Goal: Find specific page/section: Find specific page/section

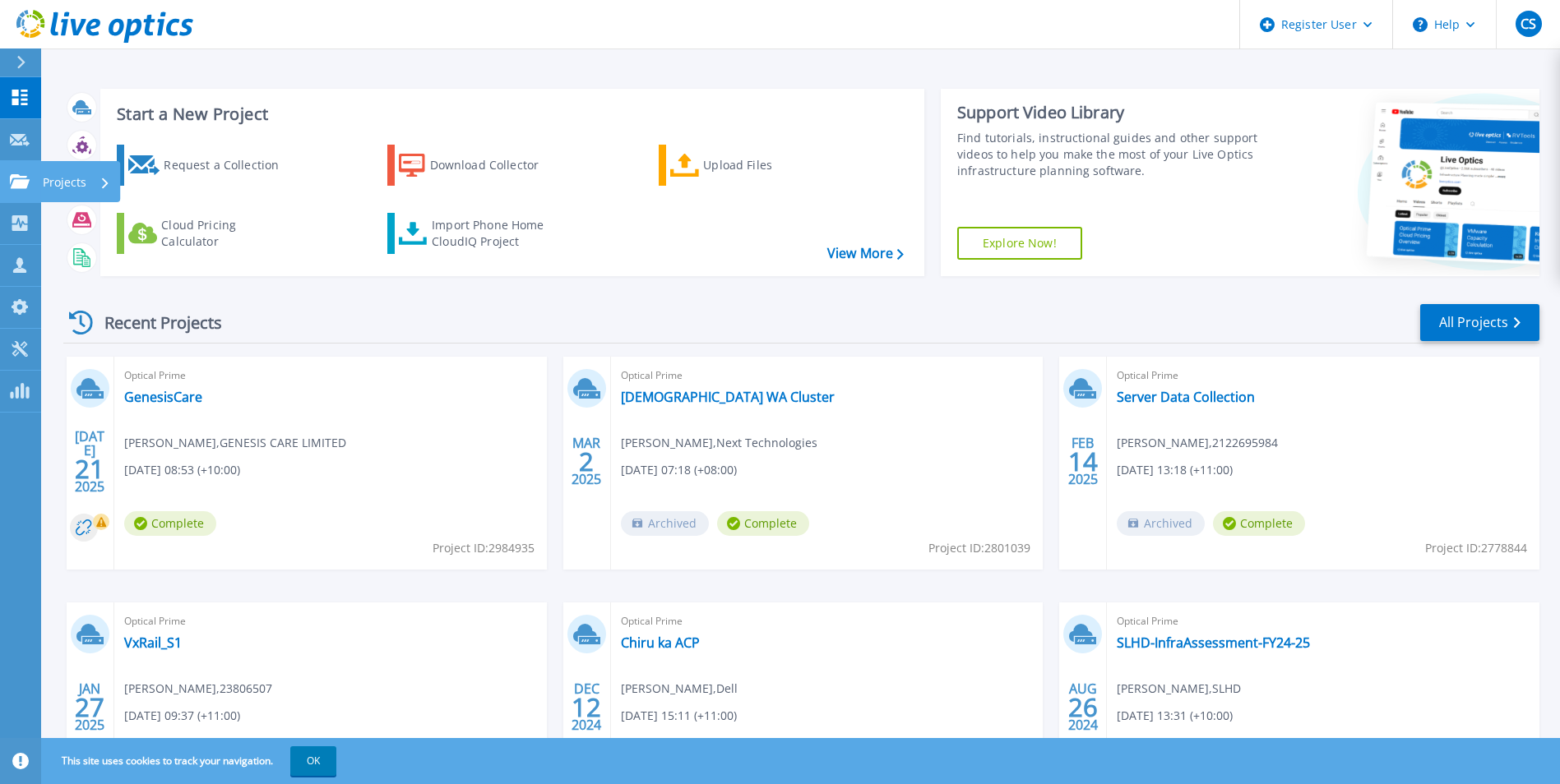
click at [16, 164] on link "Projects Projects" at bounding box center [20, 182] width 41 height 42
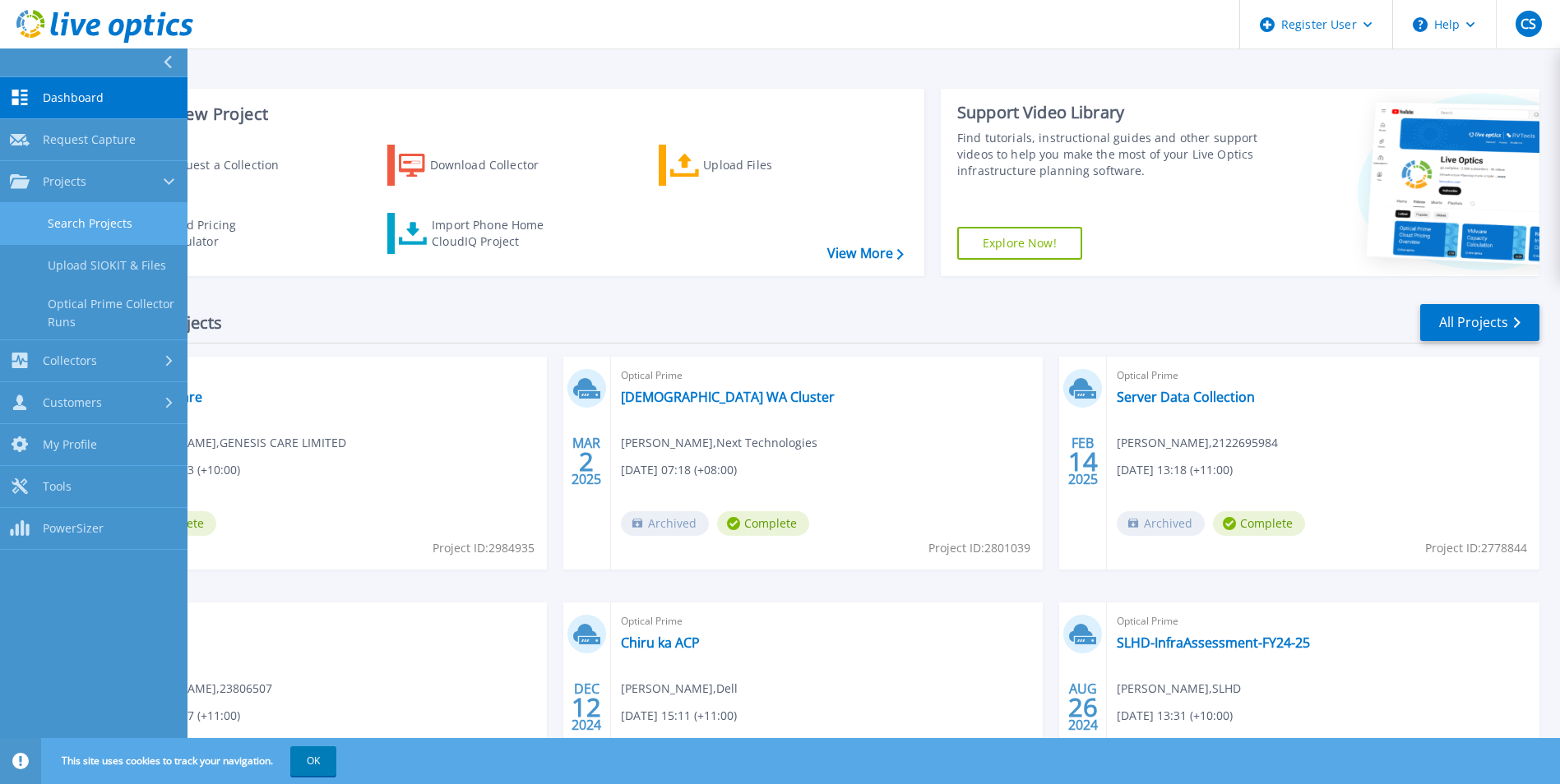
click at [66, 220] on link "Search Projects" at bounding box center [93, 224] width 187 height 42
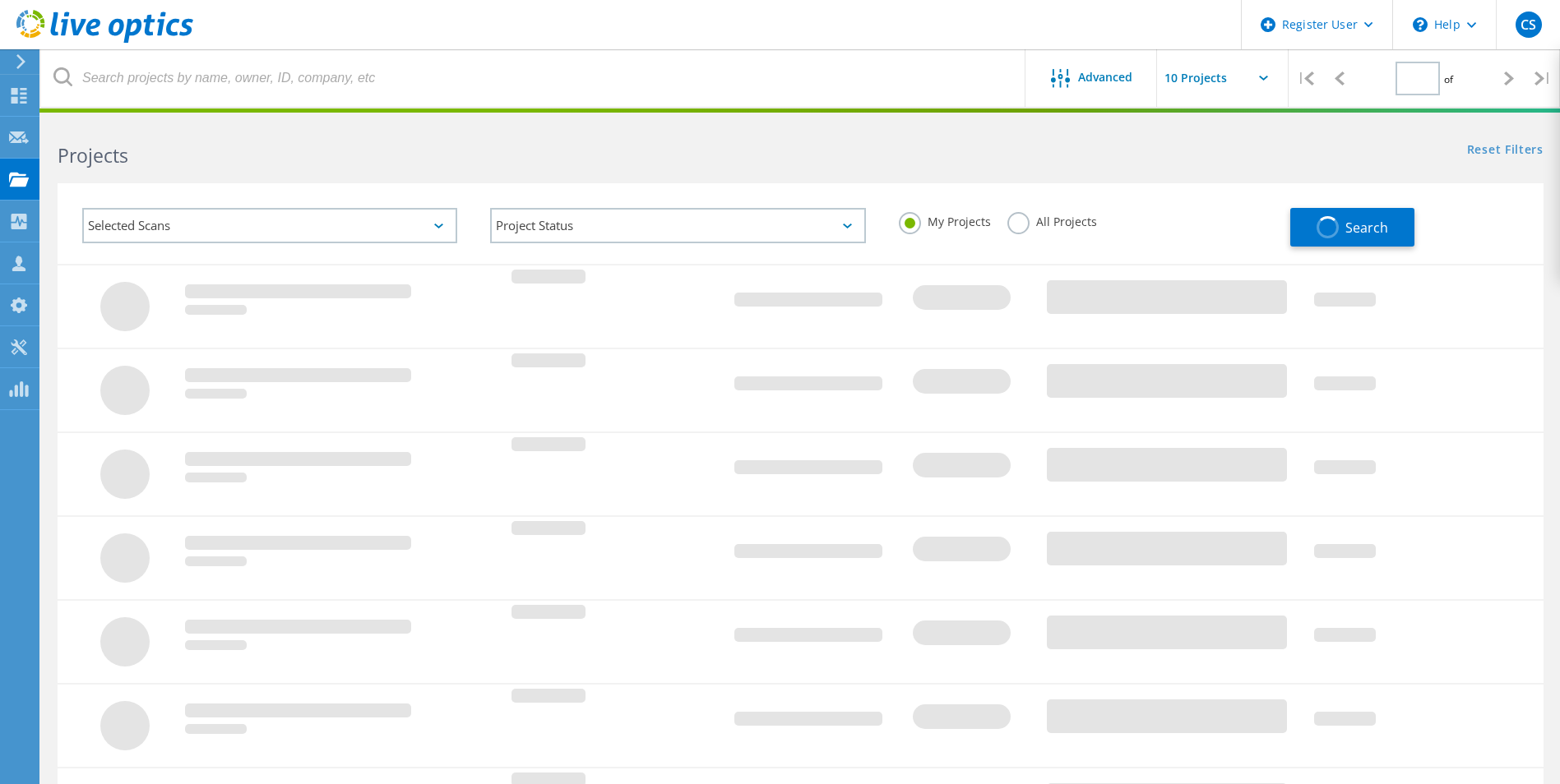
type input "1"
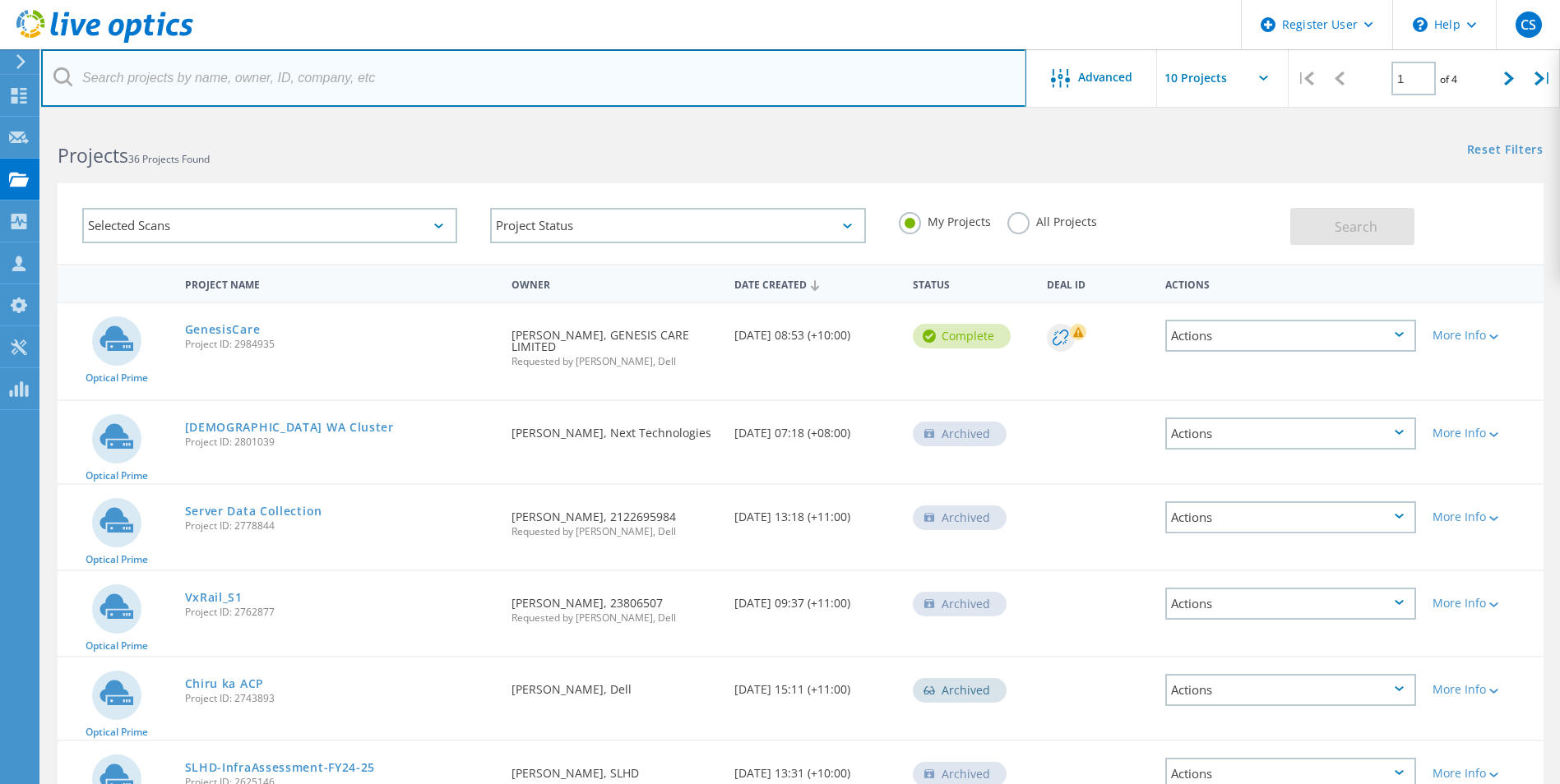
click at [200, 87] on input "text" at bounding box center [533, 78] width 985 height 58
paste input "ELMSIO0224ZRRC"
type input "ELMSIO0224ZRRC"
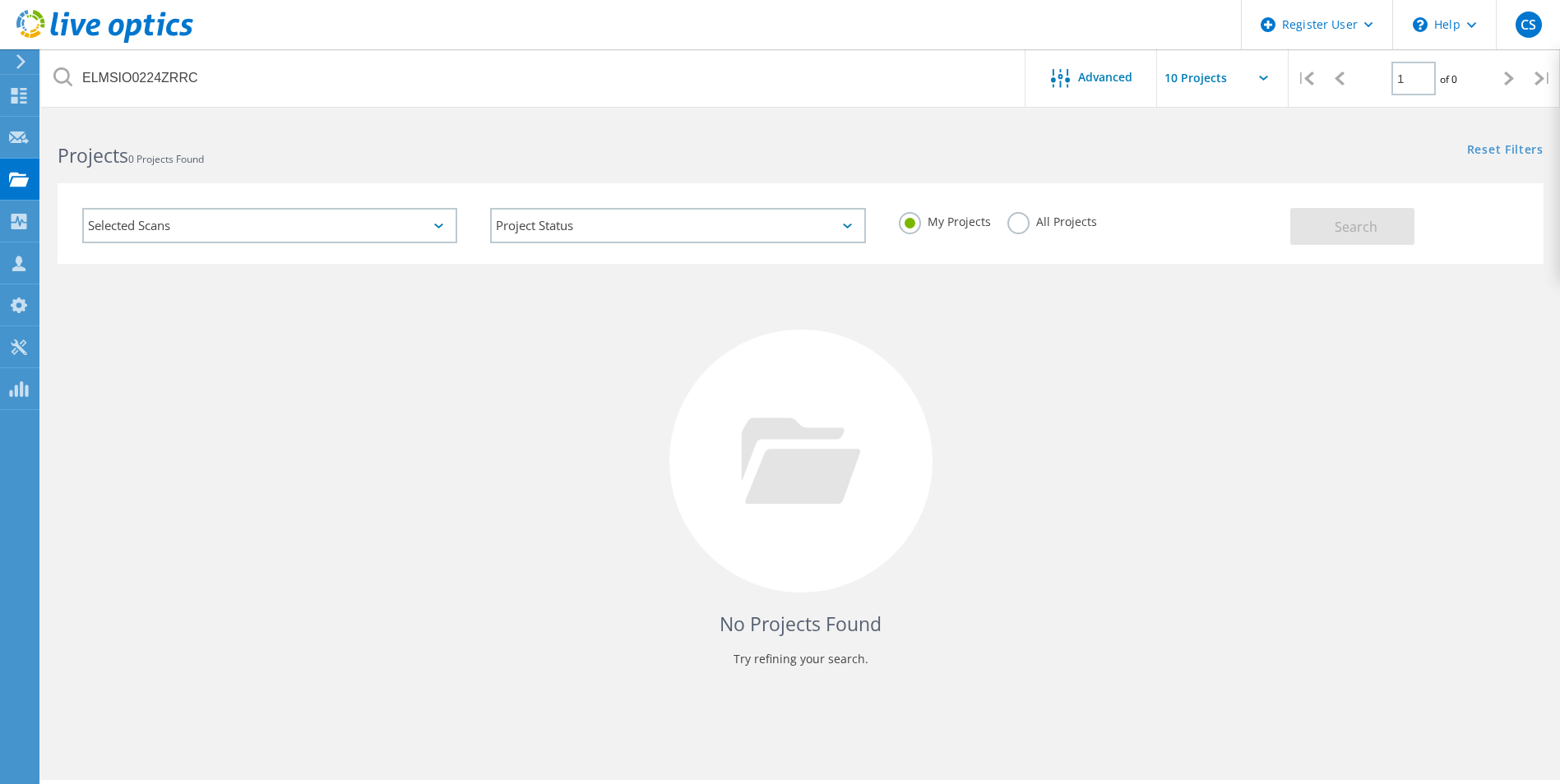
click at [1054, 222] on label "All Projects" at bounding box center [1051, 220] width 89 height 15
click at [0, 0] on input "All Projects" at bounding box center [0, 0] width 0 height 0
click at [1314, 222] on button "Search" at bounding box center [1352, 226] width 125 height 37
click at [24, 62] on use at bounding box center [21, 62] width 10 height 15
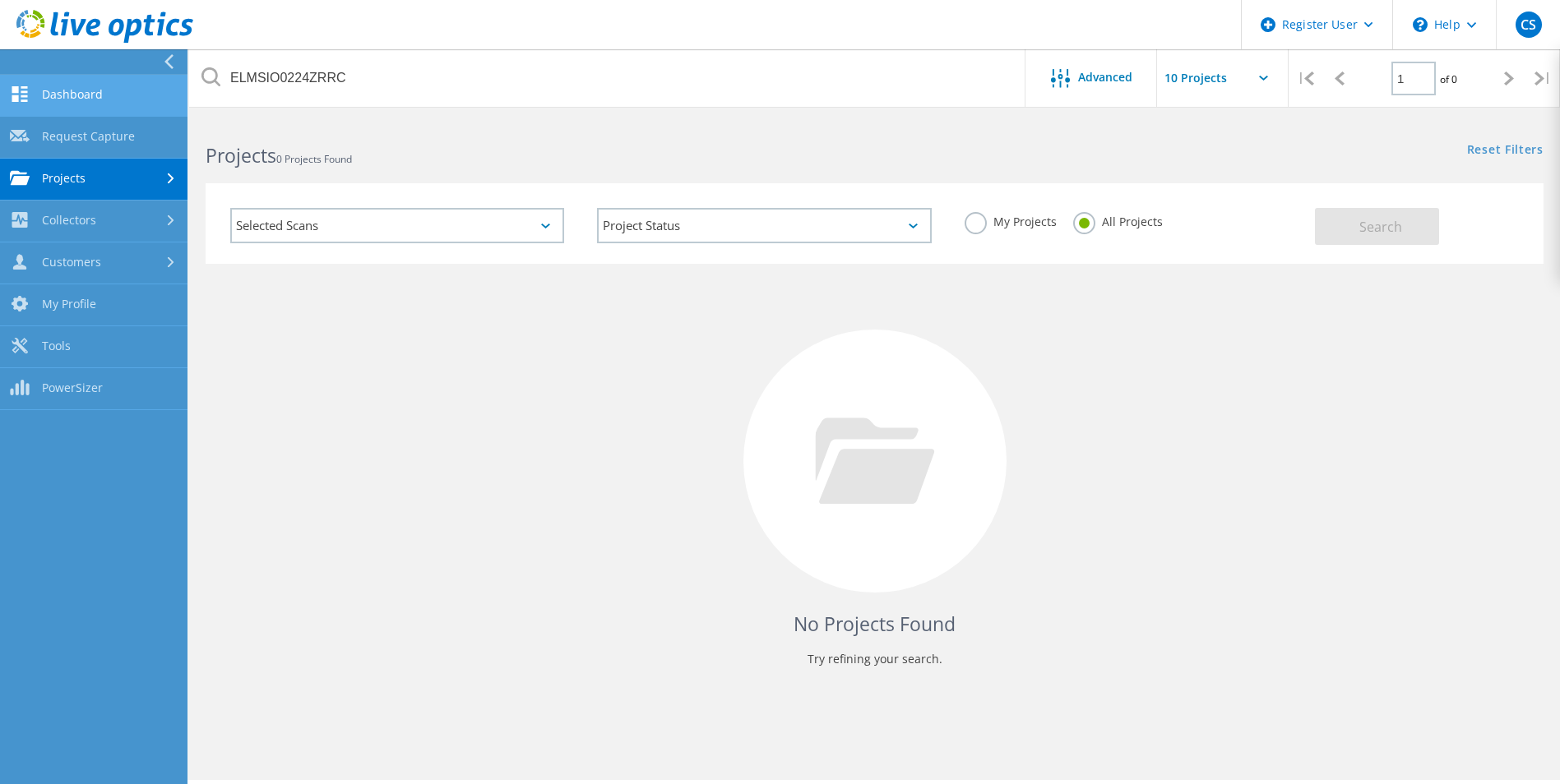
click at [58, 102] on link "Dashboard" at bounding box center [93, 96] width 187 height 42
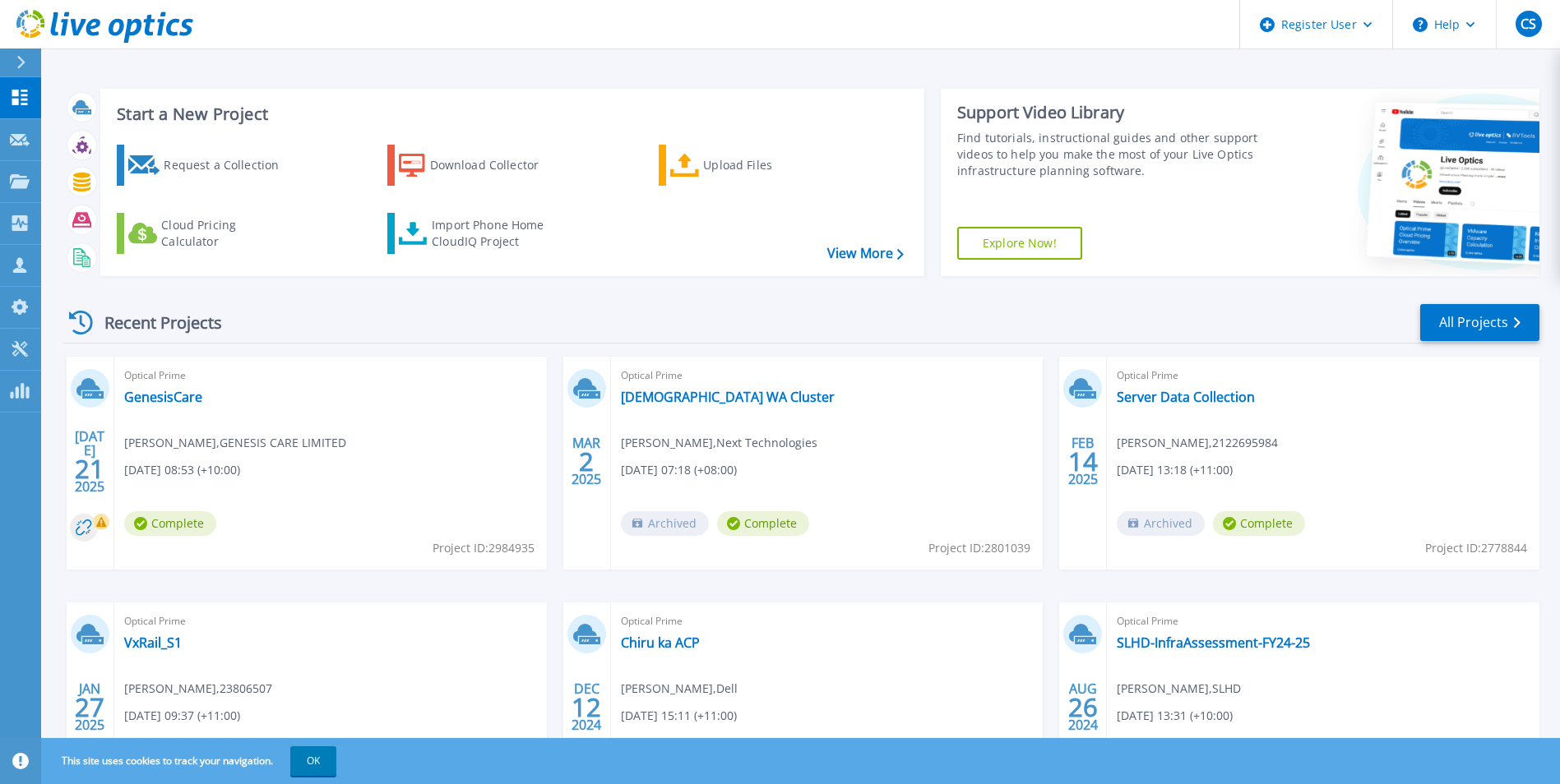
click at [33, 63] on div at bounding box center [29, 62] width 27 height 28
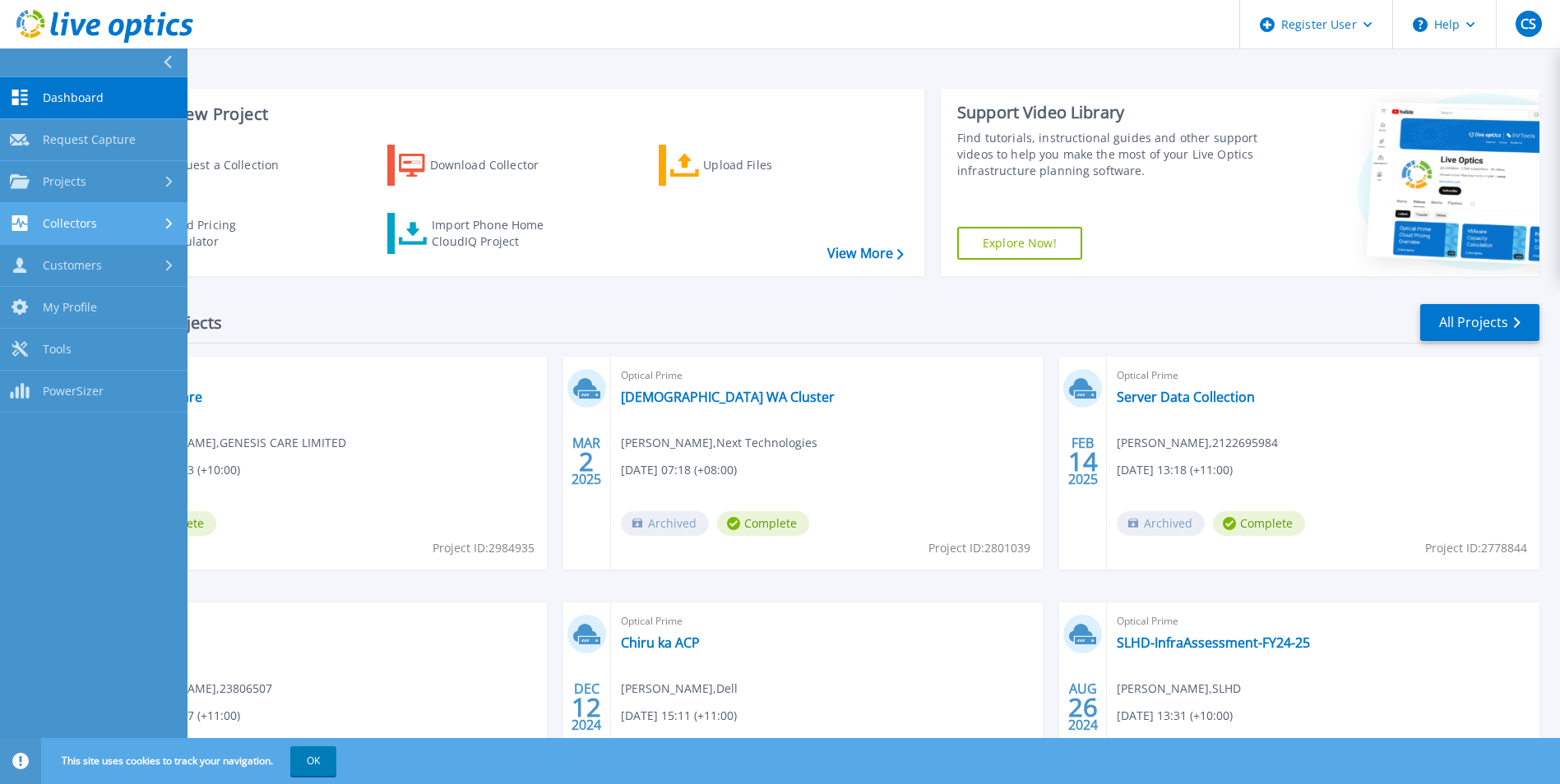
click at [49, 219] on span "Collectors" at bounding box center [69, 223] width 54 height 15
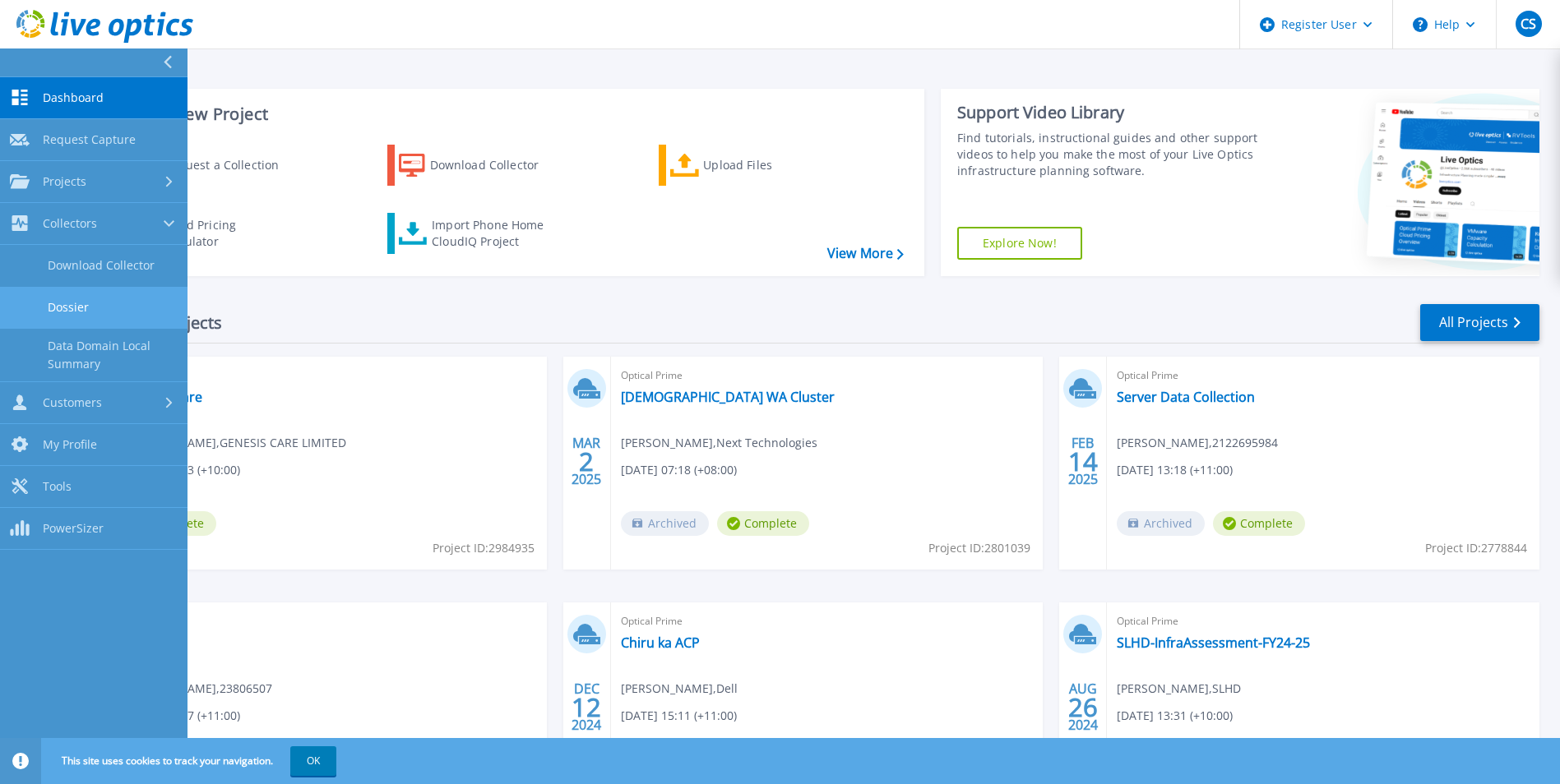
click at [67, 301] on link "Dossier" at bounding box center [93, 308] width 187 height 42
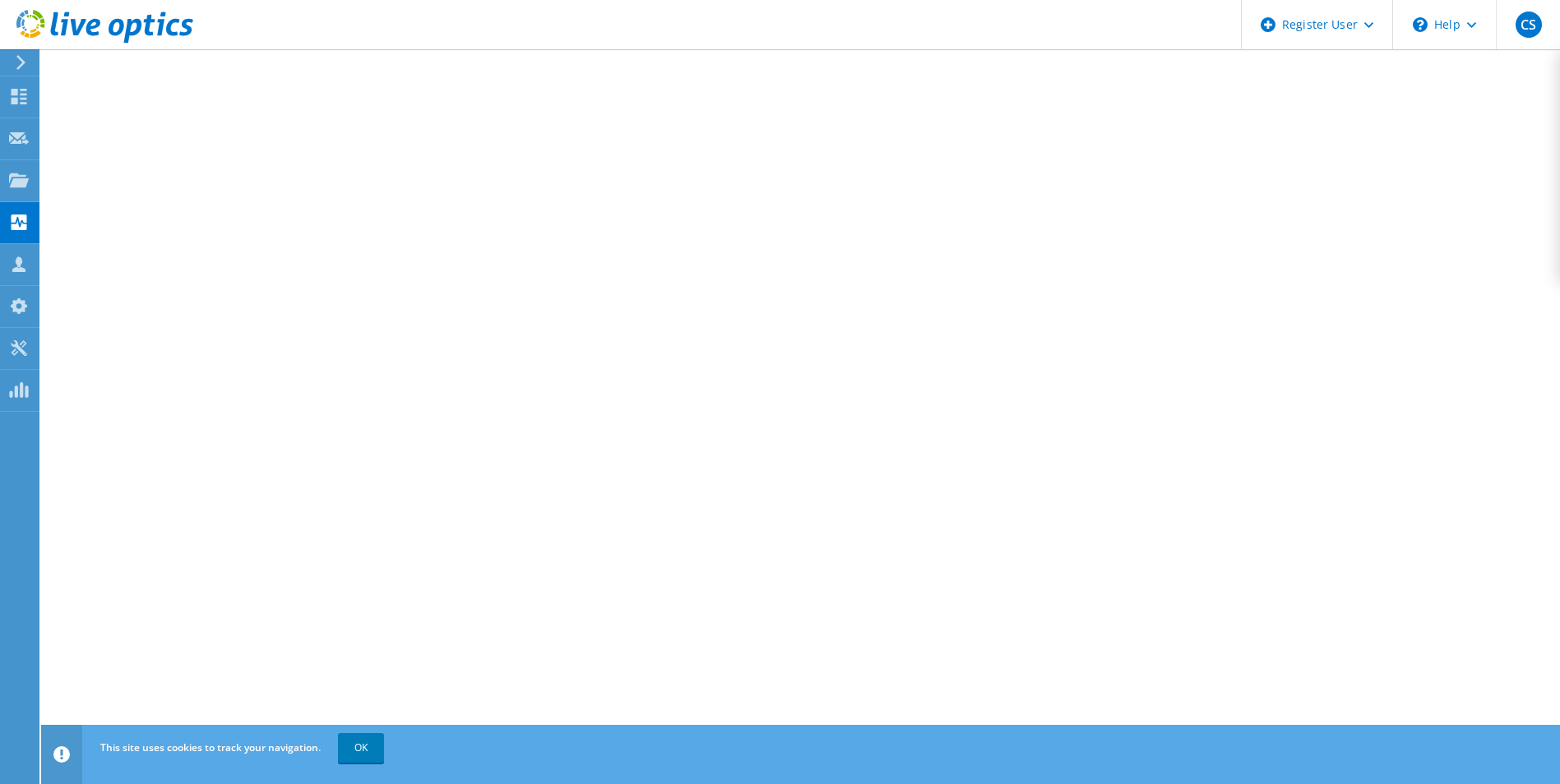
click at [25, 57] on icon at bounding box center [21, 63] width 12 height 15
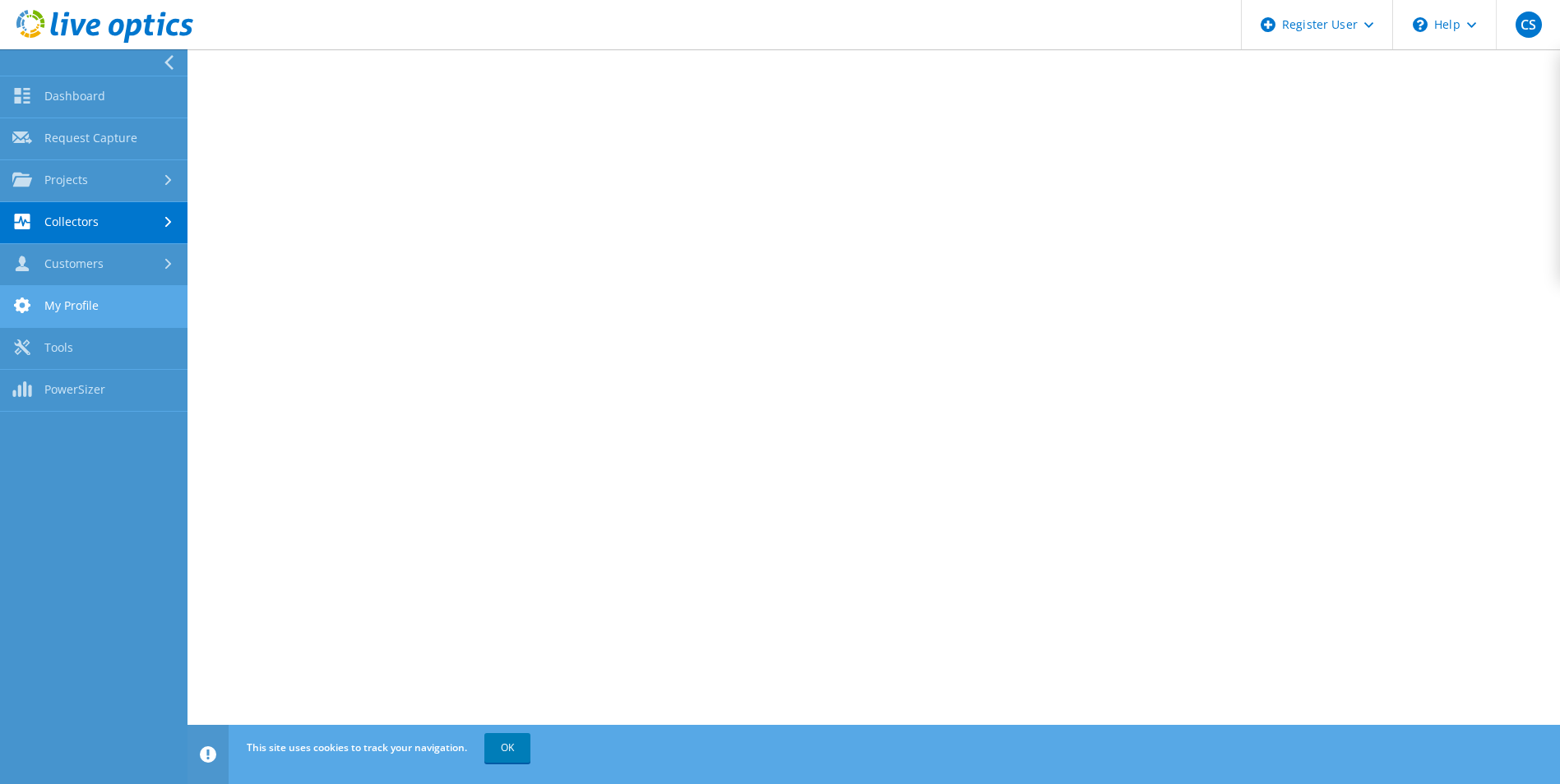
click at [59, 305] on link "My Profile" at bounding box center [93, 307] width 187 height 42
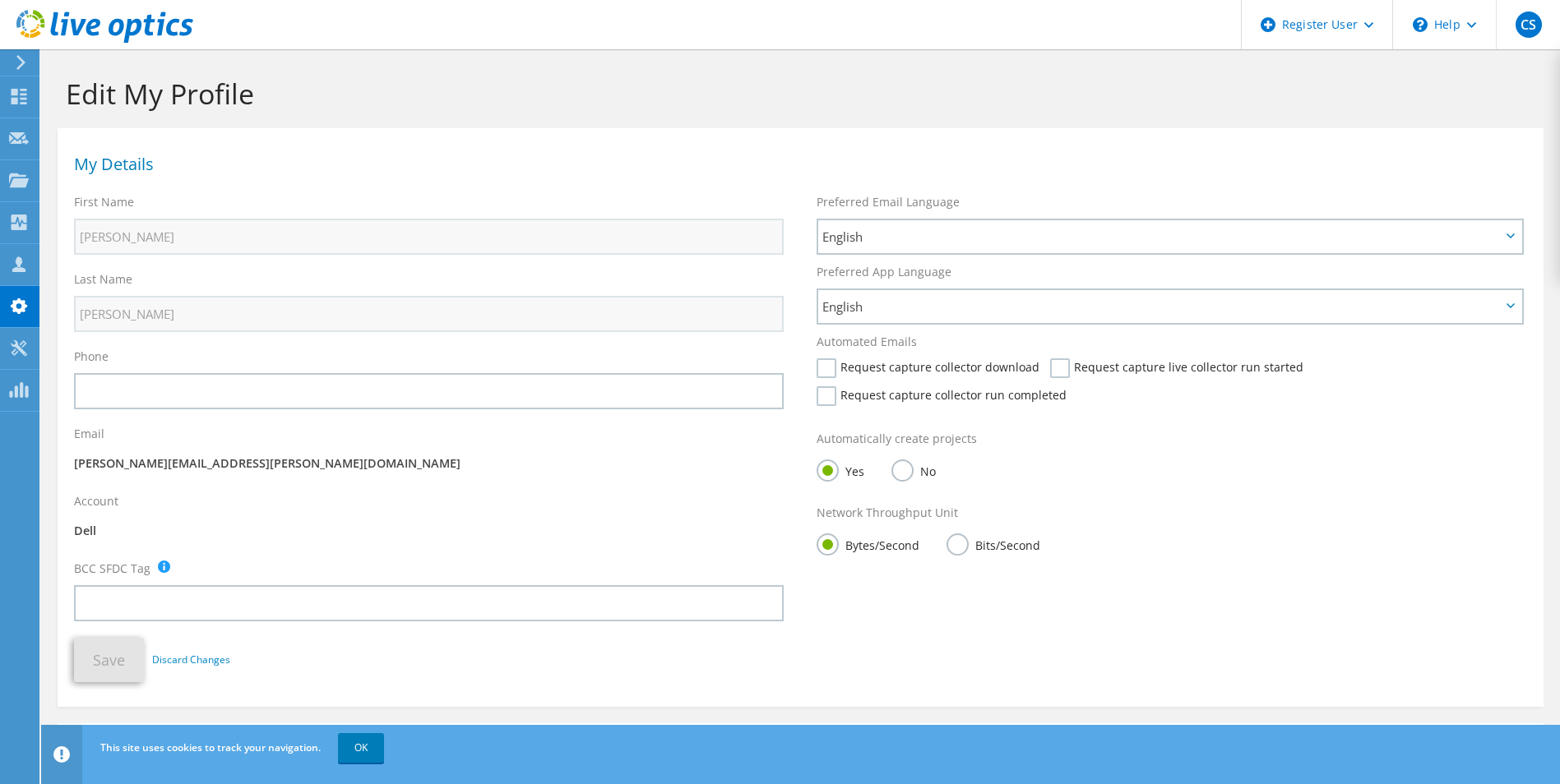
click at [14, 66] on div at bounding box center [18, 63] width 18 height 15
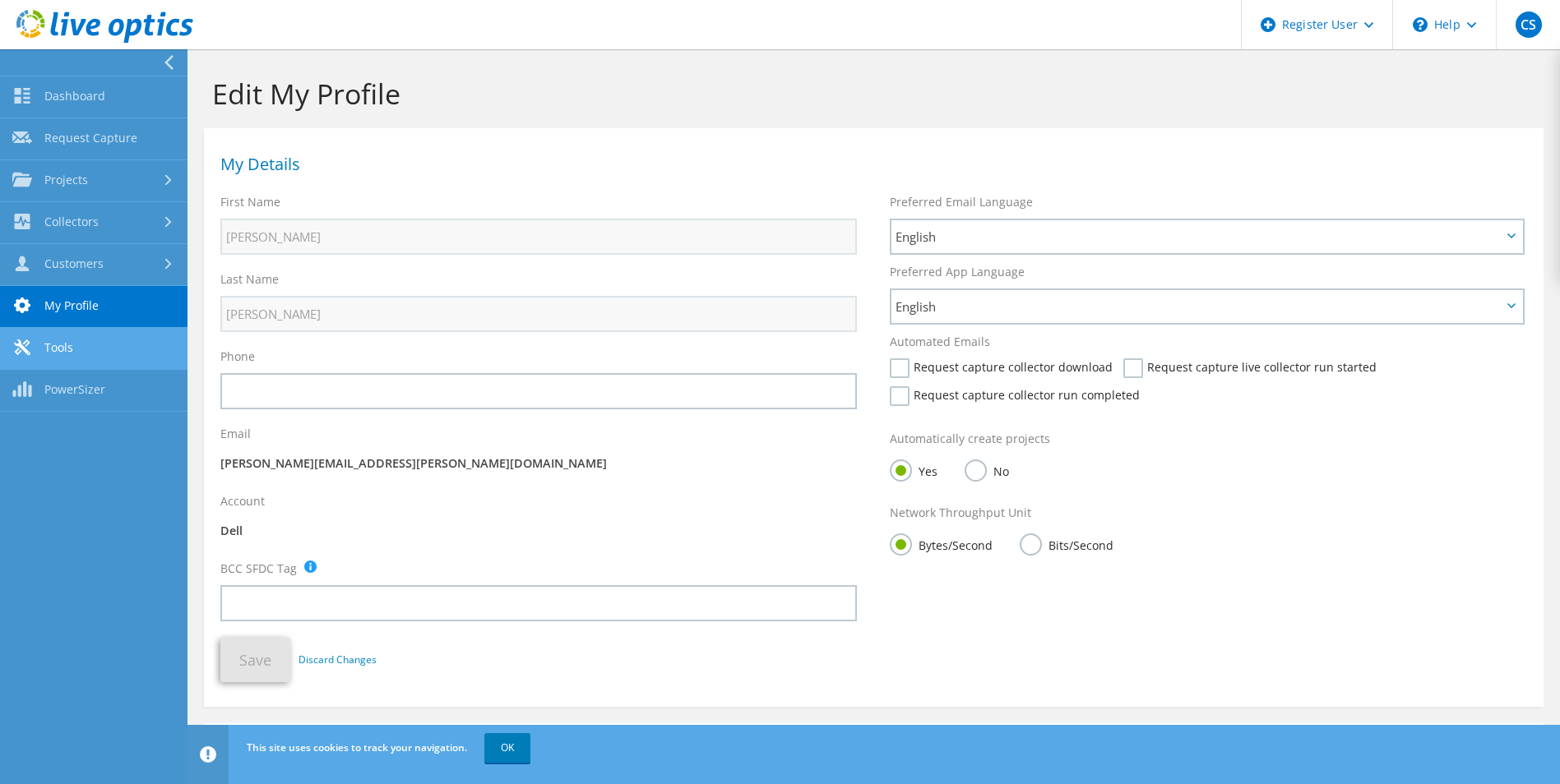
click at [65, 358] on link "Tools" at bounding box center [93, 349] width 187 height 42
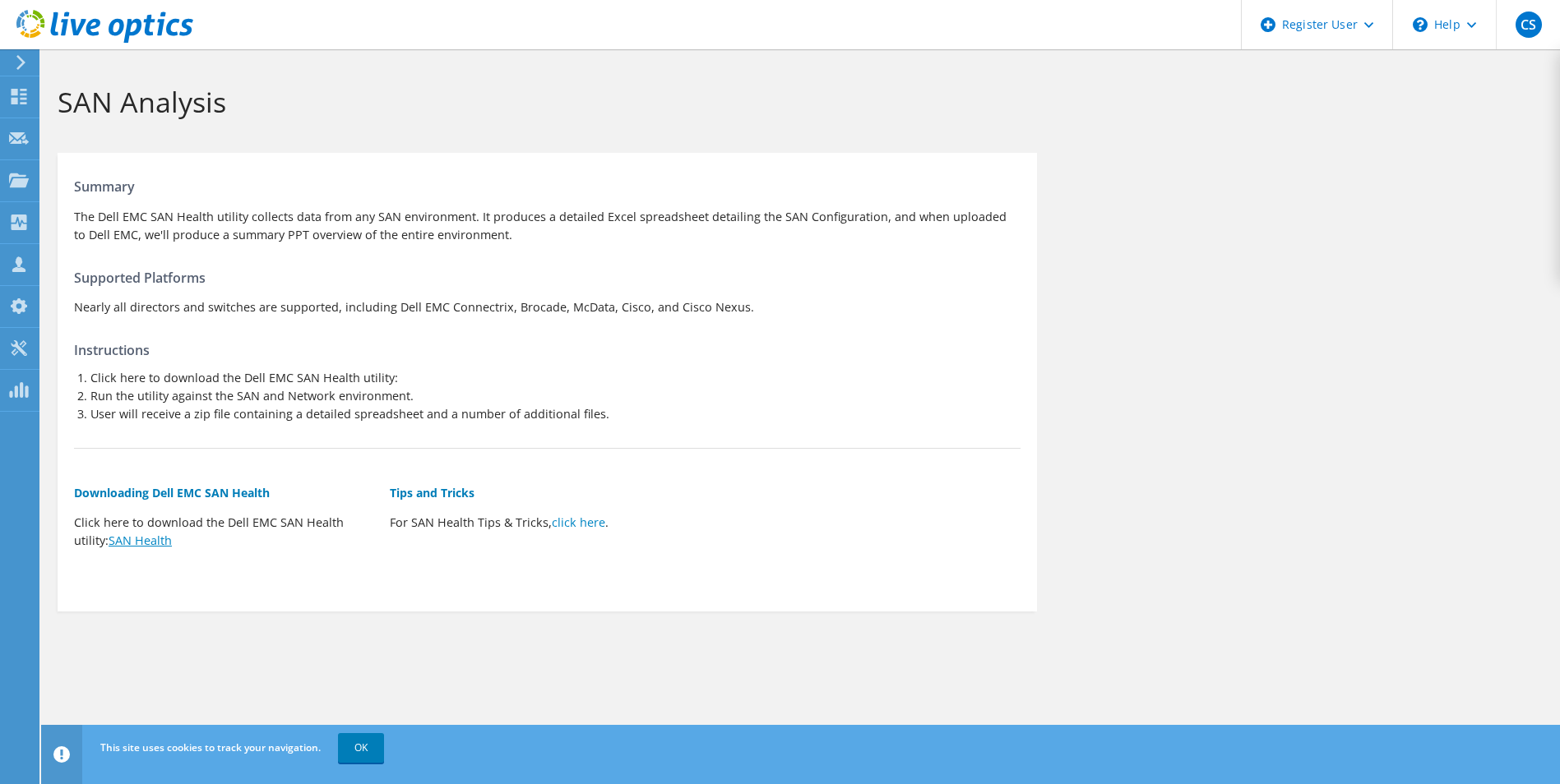
click at [139, 542] on link "SAN Health" at bounding box center [140, 540] width 64 height 15
